Goal: Find specific page/section: Find specific page/section

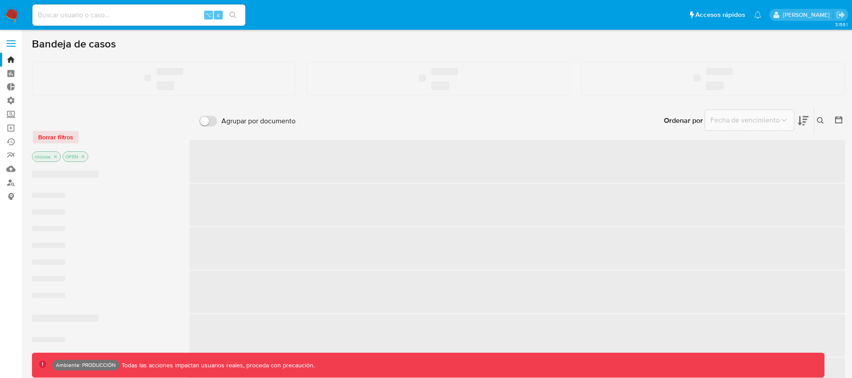
click at [87, 17] on input at bounding box center [138, 15] width 213 height 12
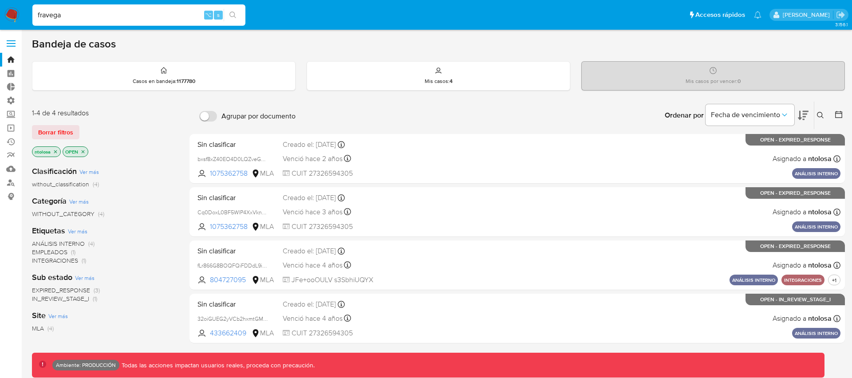
type input "fravega"
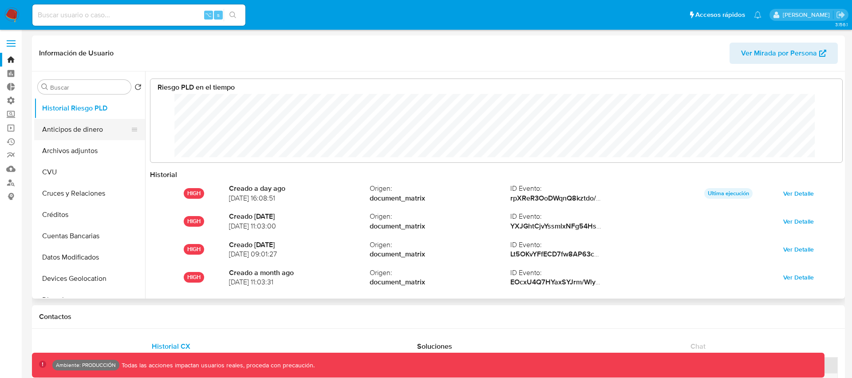
scroll to position [67, 674]
select select "10"
click at [71, 85] on input "Buscar" at bounding box center [88, 87] width 77 height 8
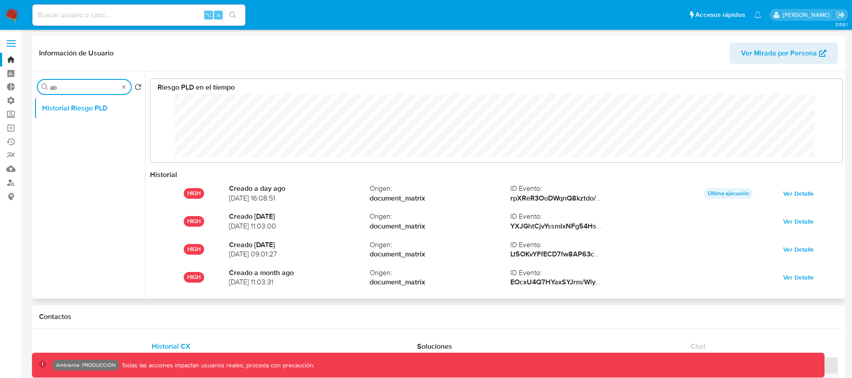
type input "a"
